Goal: Task Accomplishment & Management: Complete application form

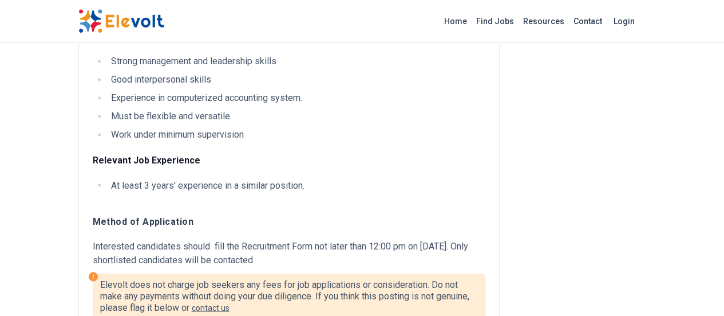
scroll to position [933, 0]
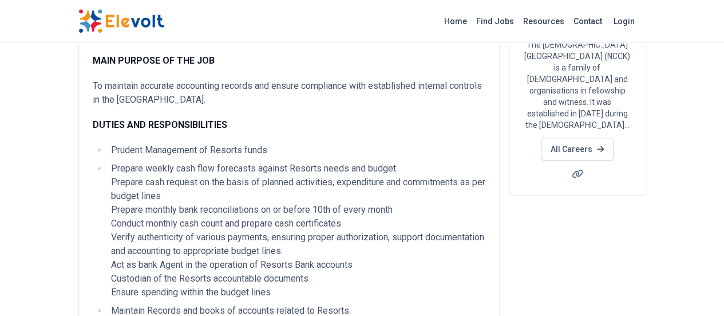
scroll to position [443, 0]
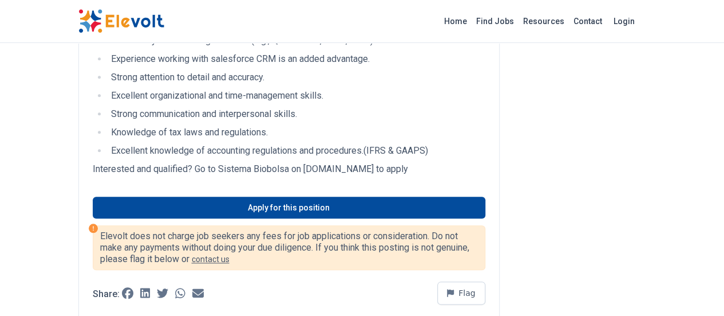
scroll to position [533, 0]
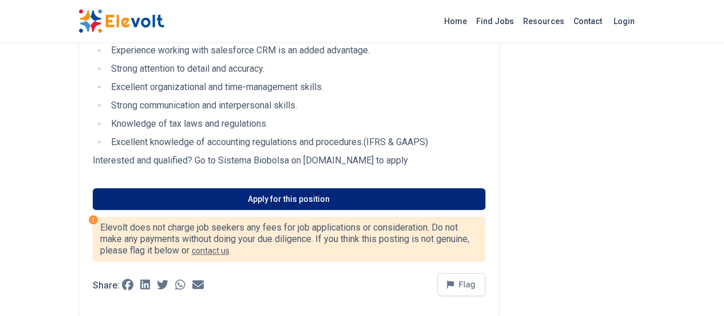
click at [242, 188] on link "Apply for this position" at bounding box center [289, 199] width 393 height 22
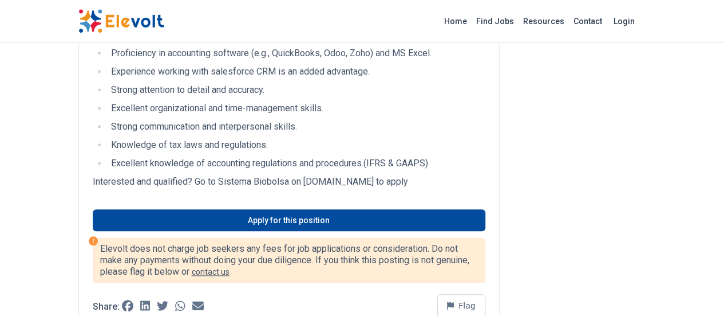
scroll to position [633, 0]
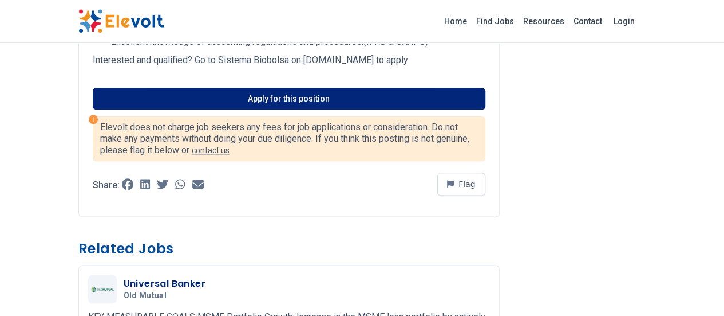
click at [265, 88] on link "Apply for this position" at bounding box center [289, 99] width 393 height 22
